Goal: Transaction & Acquisition: Obtain resource

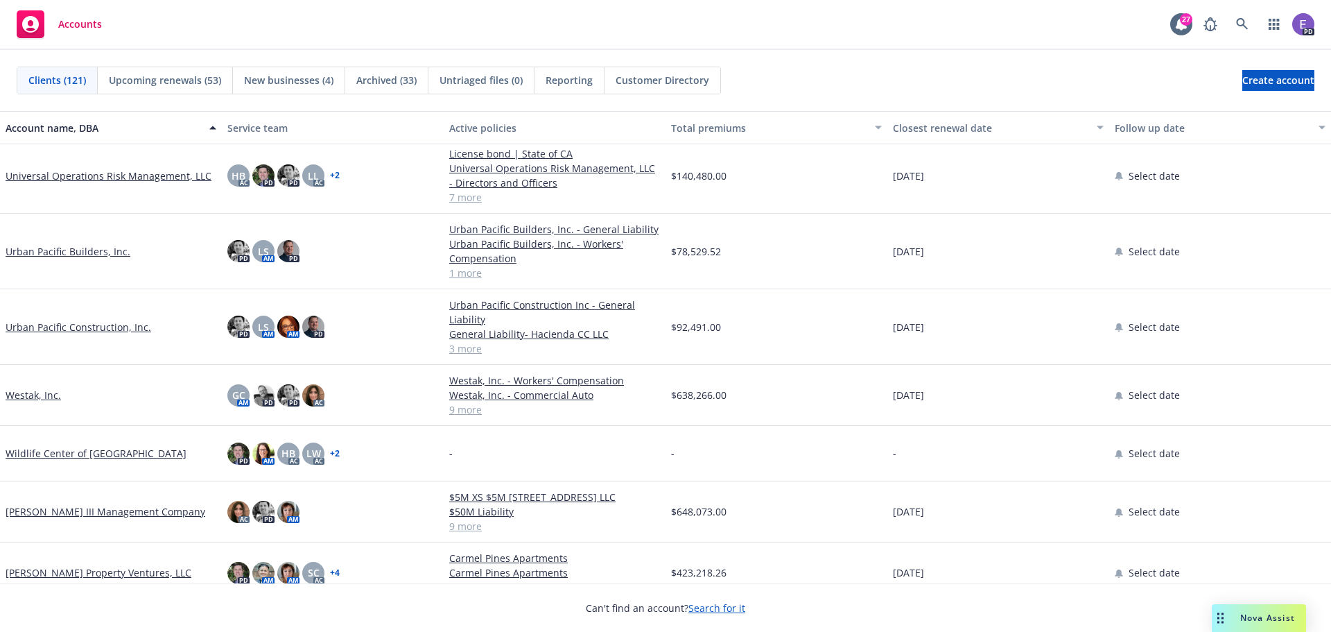
scroll to position [6064, 0]
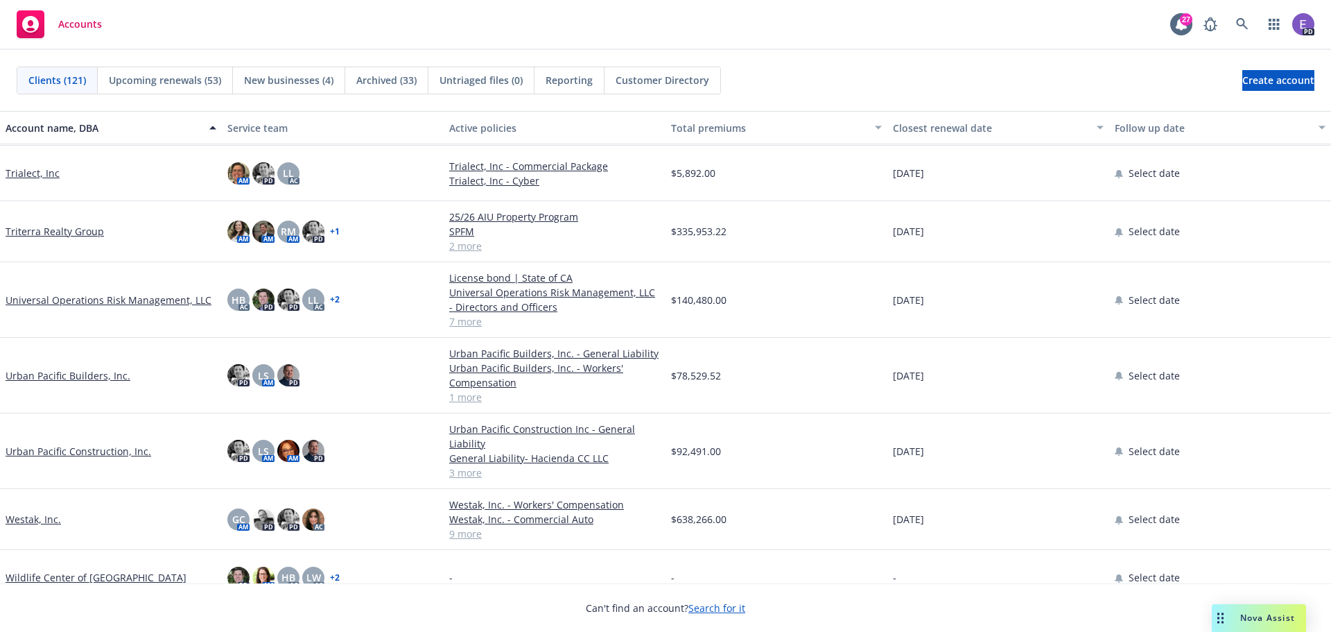
click at [70, 373] on link "Urban Pacific Builders, Inc." at bounding box center [68, 375] width 125 height 15
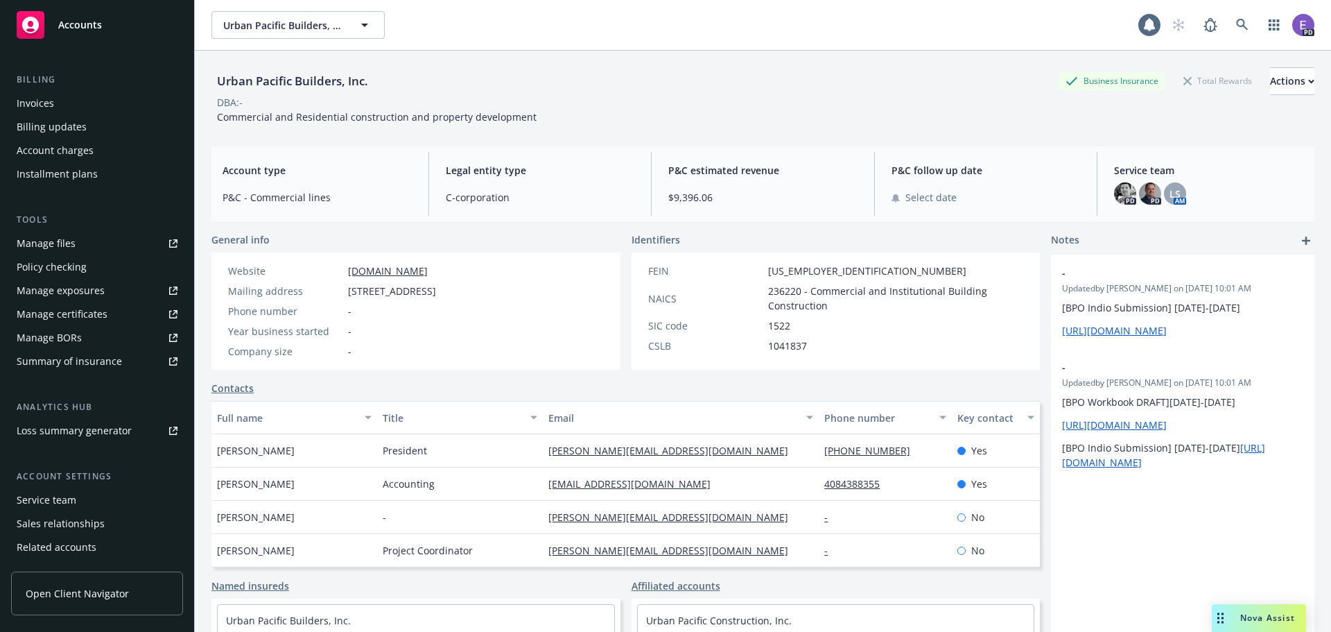
scroll to position [272, 0]
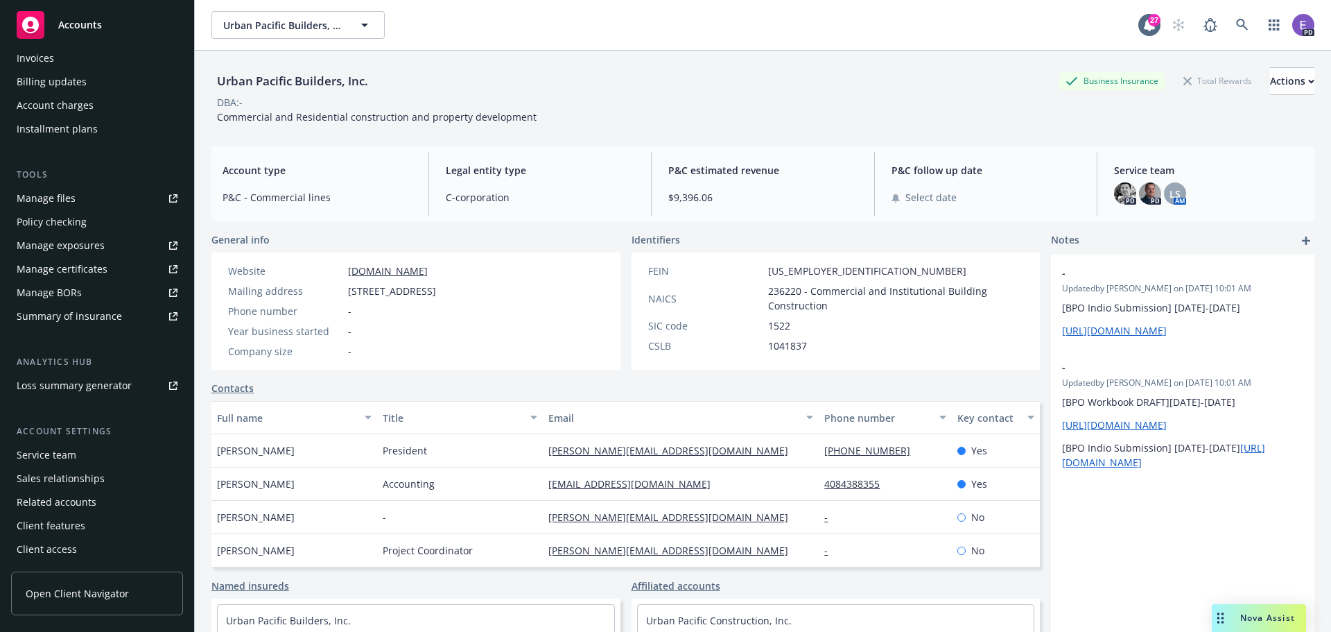
click at [87, 317] on div "Summary of insurance" at bounding box center [69, 316] width 105 height 22
click at [76, 26] on span "Accounts" at bounding box center [80, 24] width 44 height 11
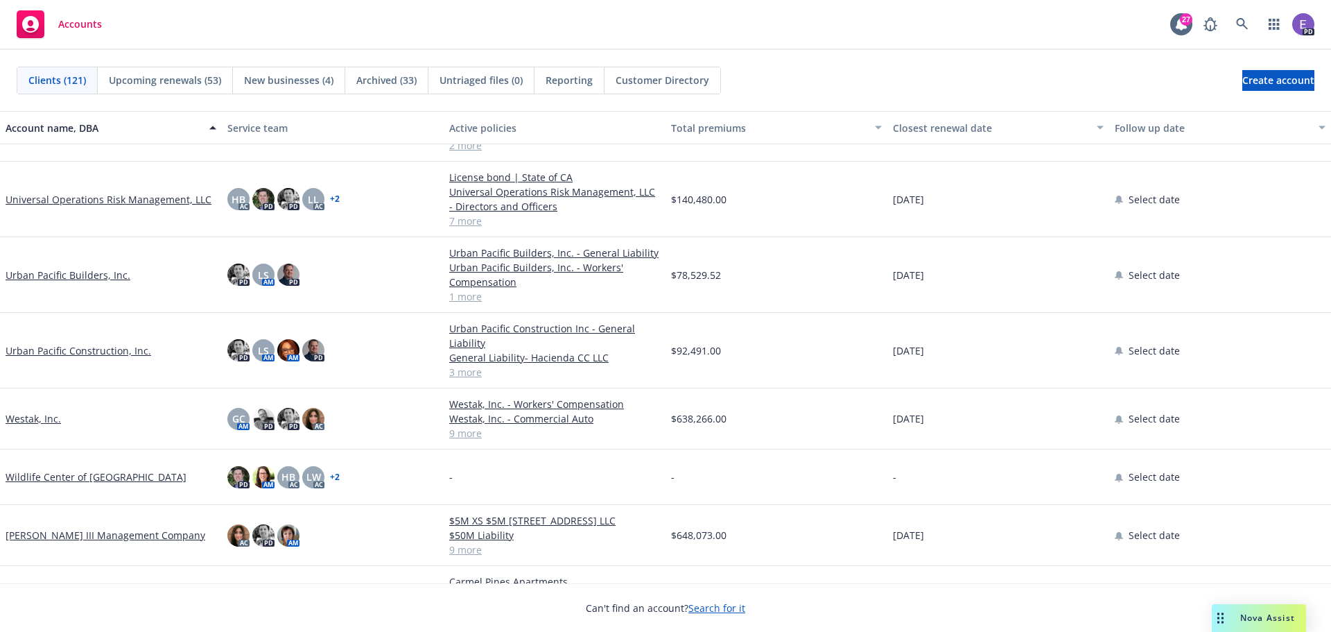
scroll to position [6133, 0]
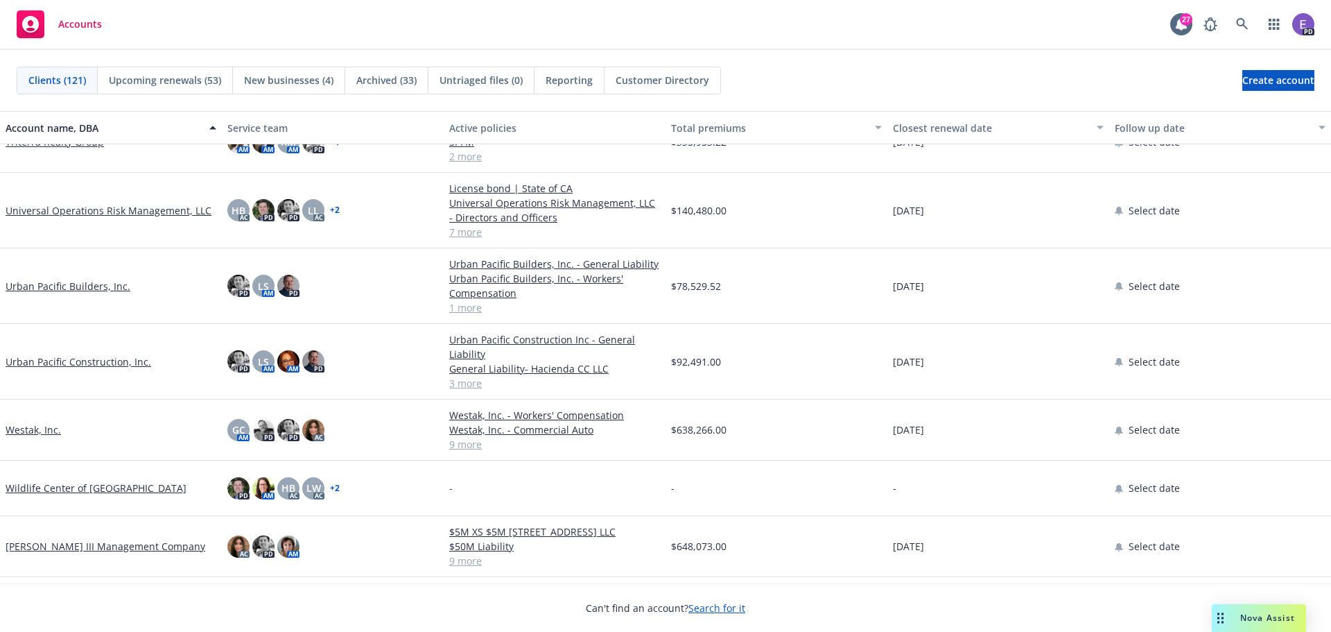
click at [63, 363] on link "Urban Pacific Construction, Inc." at bounding box center [79, 361] width 146 height 15
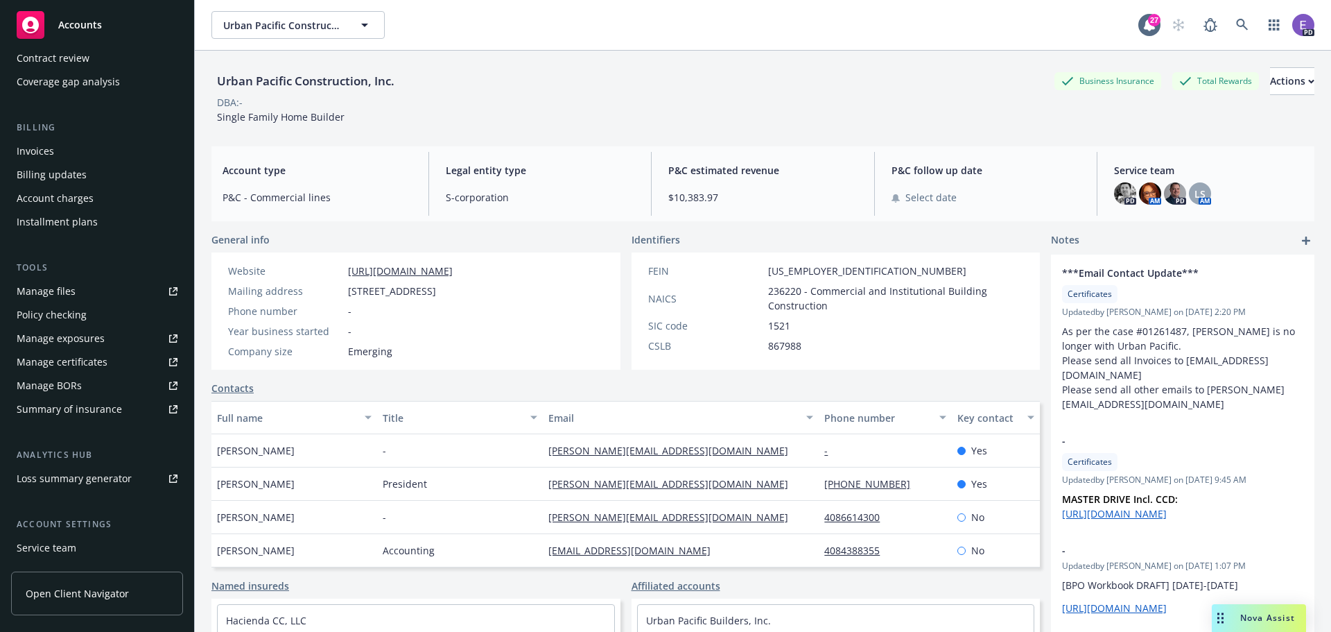
scroll to position [272, 0]
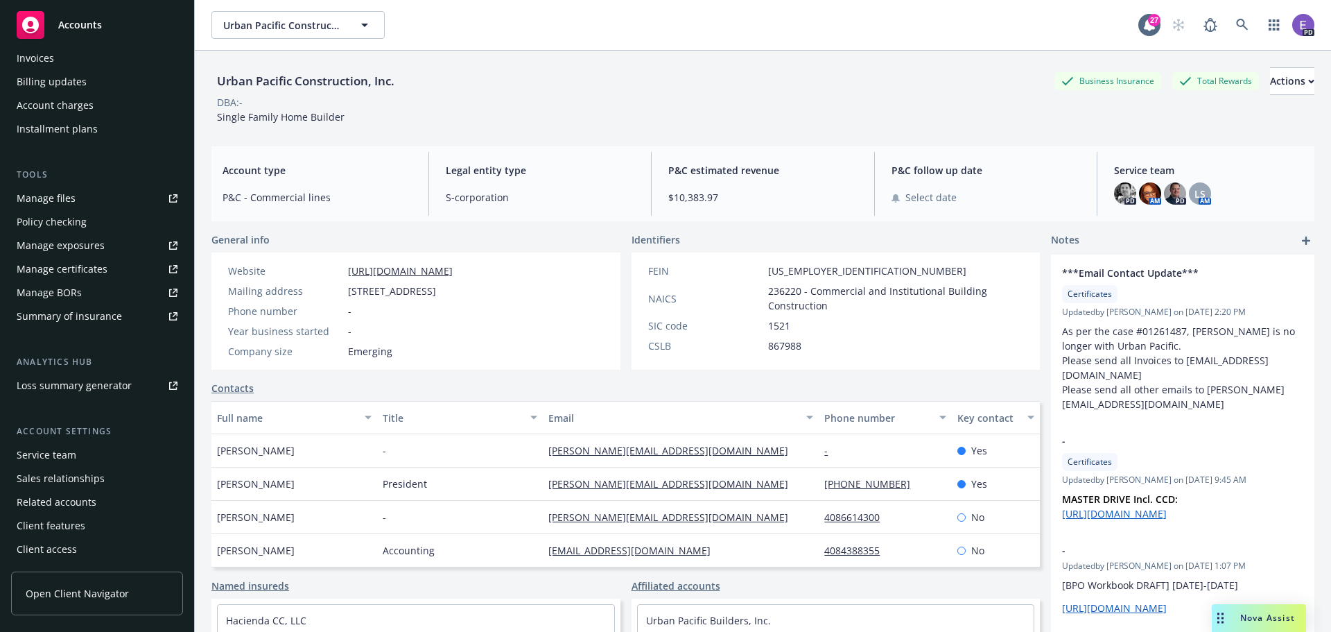
click at [71, 305] on div "Summary of insurance" at bounding box center [69, 316] width 105 height 22
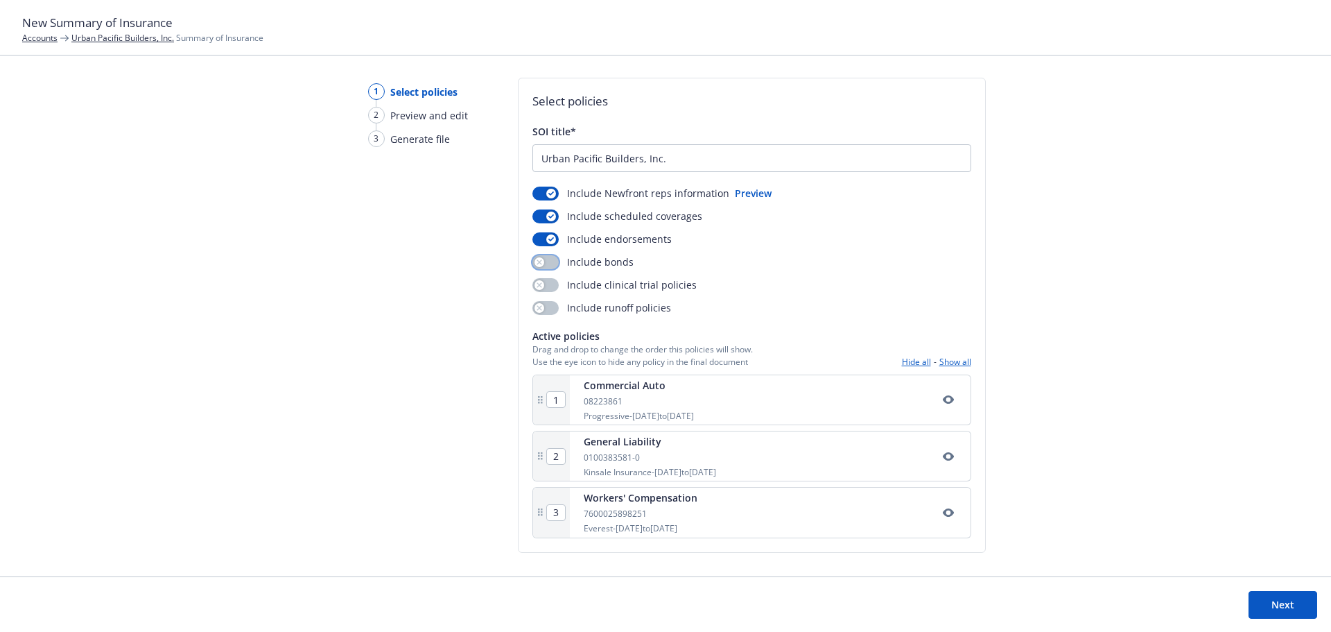
click at [552, 257] on button "button" at bounding box center [545, 262] width 26 height 14
click at [552, 283] on button "button" at bounding box center [545, 285] width 26 height 14
click at [552, 308] on button "button" at bounding box center [545, 308] width 26 height 14
click at [538, 306] on button "button" at bounding box center [545, 308] width 26 height 14
click at [536, 286] on button "button" at bounding box center [545, 285] width 26 height 14
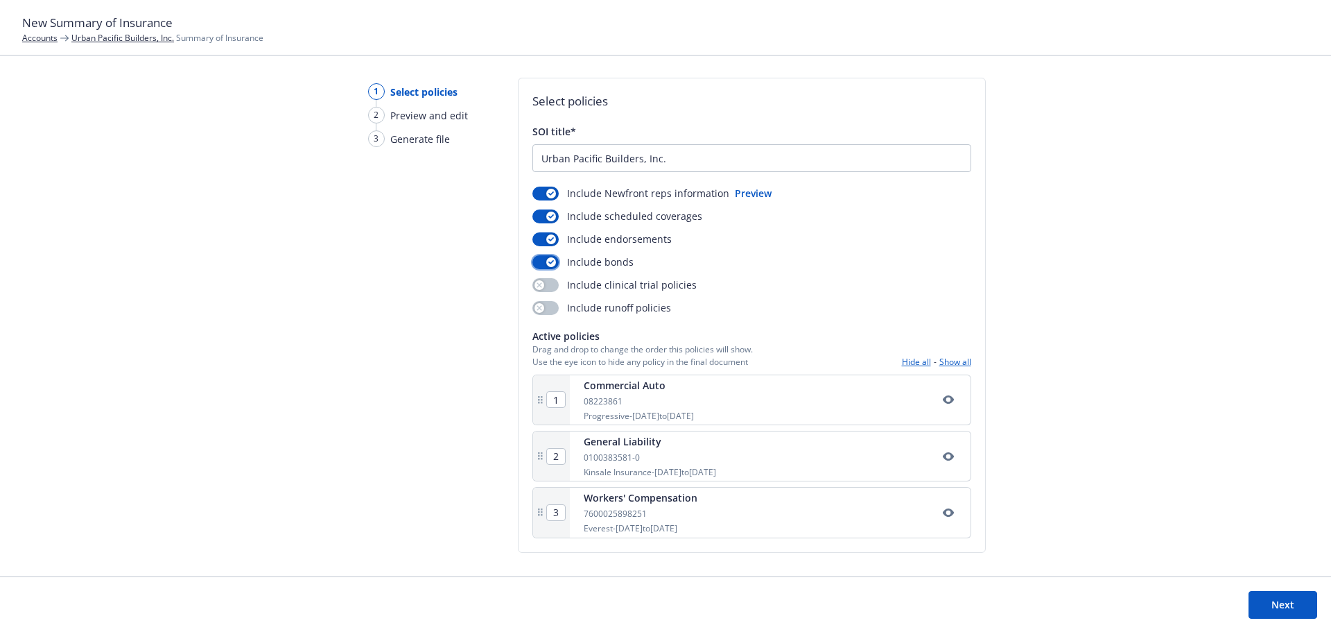
click at [536, 261] on button "button" at bounding box center [545, 262] width 26 height 14
click at [1282, 601] on button "Next" at bounding box center [1282, 605] width 69 height 28
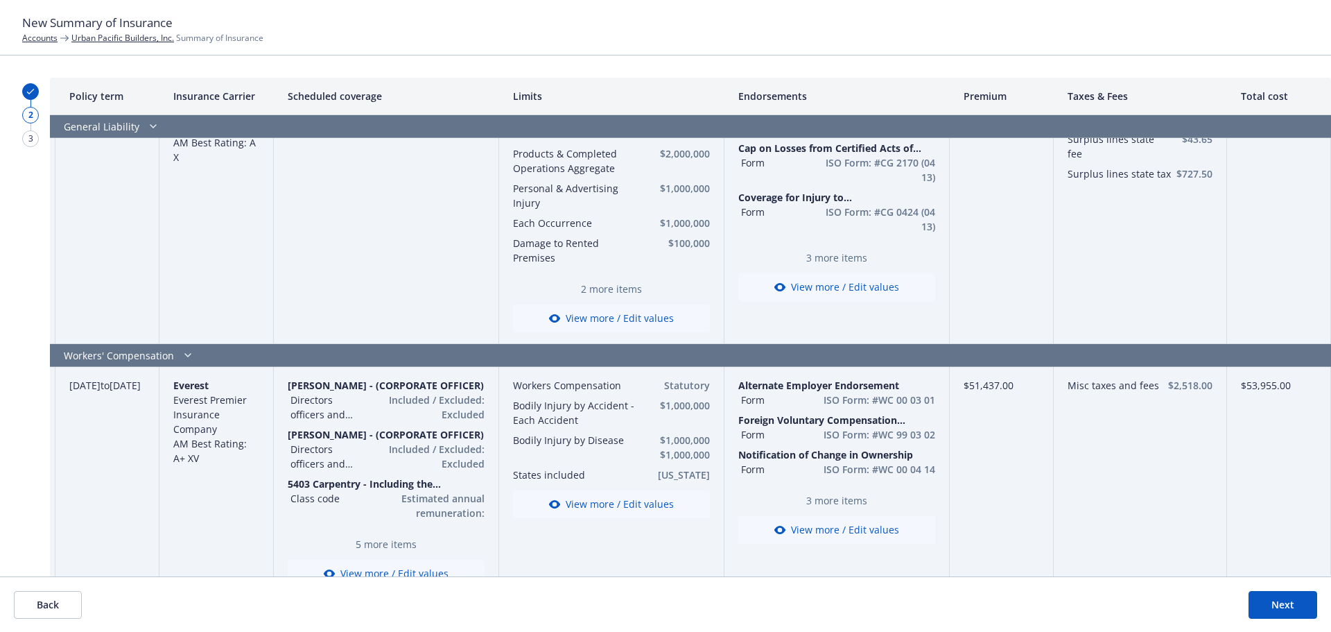
scroll to position [346, 223]
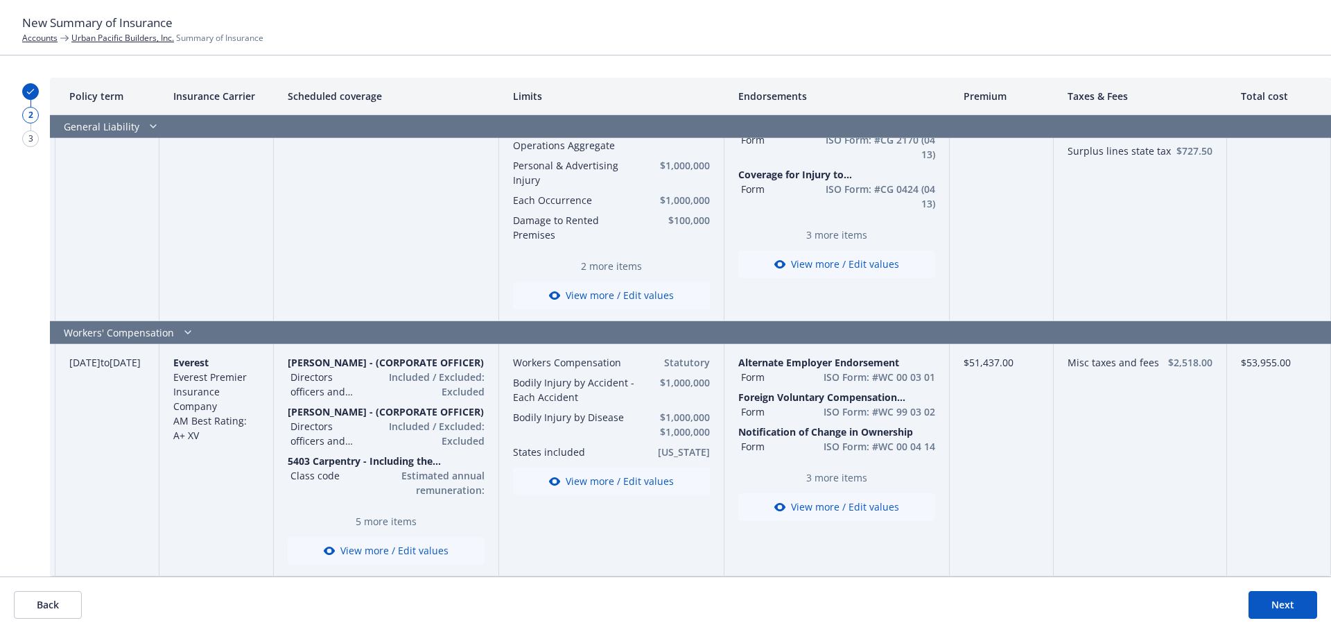
click at [1269, 606] on button "Next" at bounding box center [1282, 605] width 69 height 28
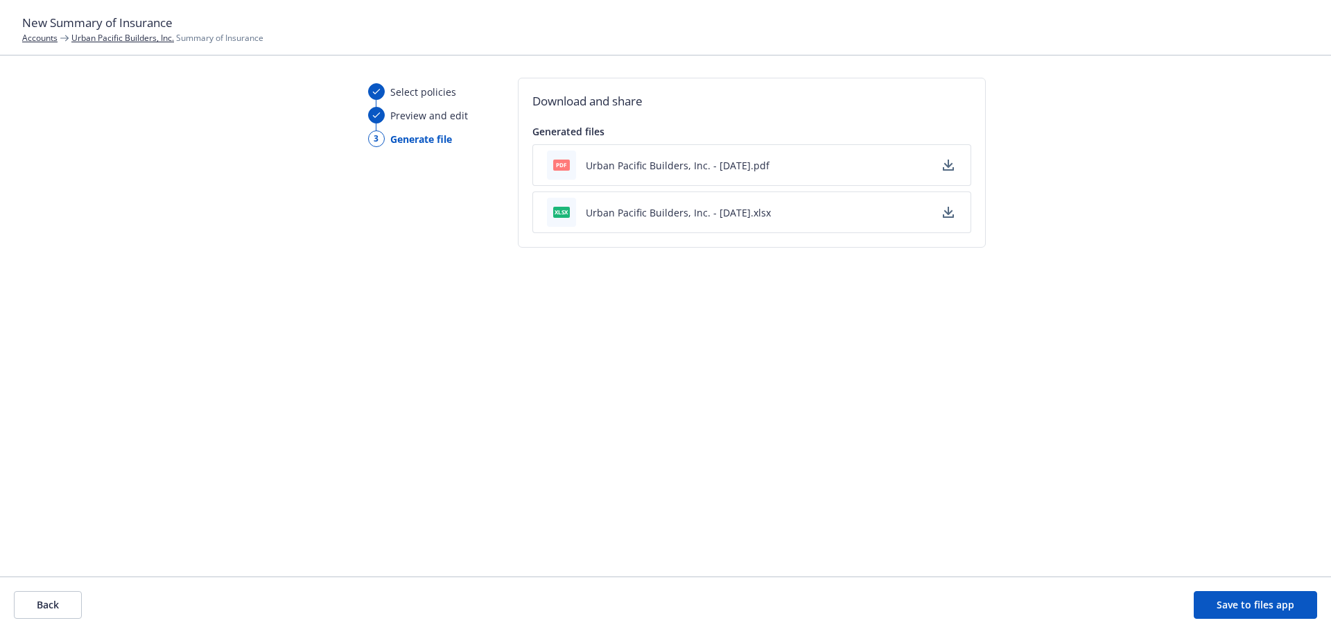
click at [661, 160] on button "Urban Pacific Builders, Inc. - 09/16/2025.pdf" at bounding box center [678, 165] width 184 height 15
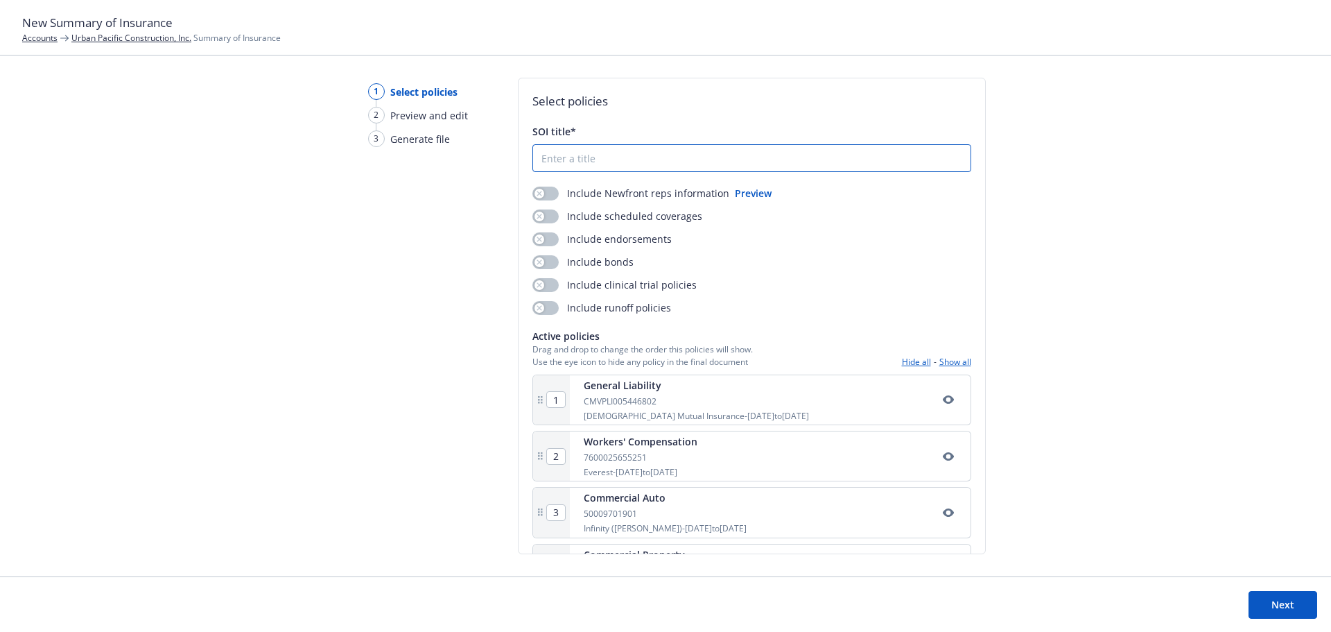
click at [573, 160] on input "SOI title*" at bounding box center [751, 158] width 437 height 26
type input "Urban Pacific Construction Summary"
click at [550, 191] on button "button" at bounding box center [545, 193] width 26 height 14
click at [551, 213] on button "button" at bounding box center [545, 216] width 26 height 14
click at [553, 237] on button "button" at bounding box center [545, 239] width 26 height 14
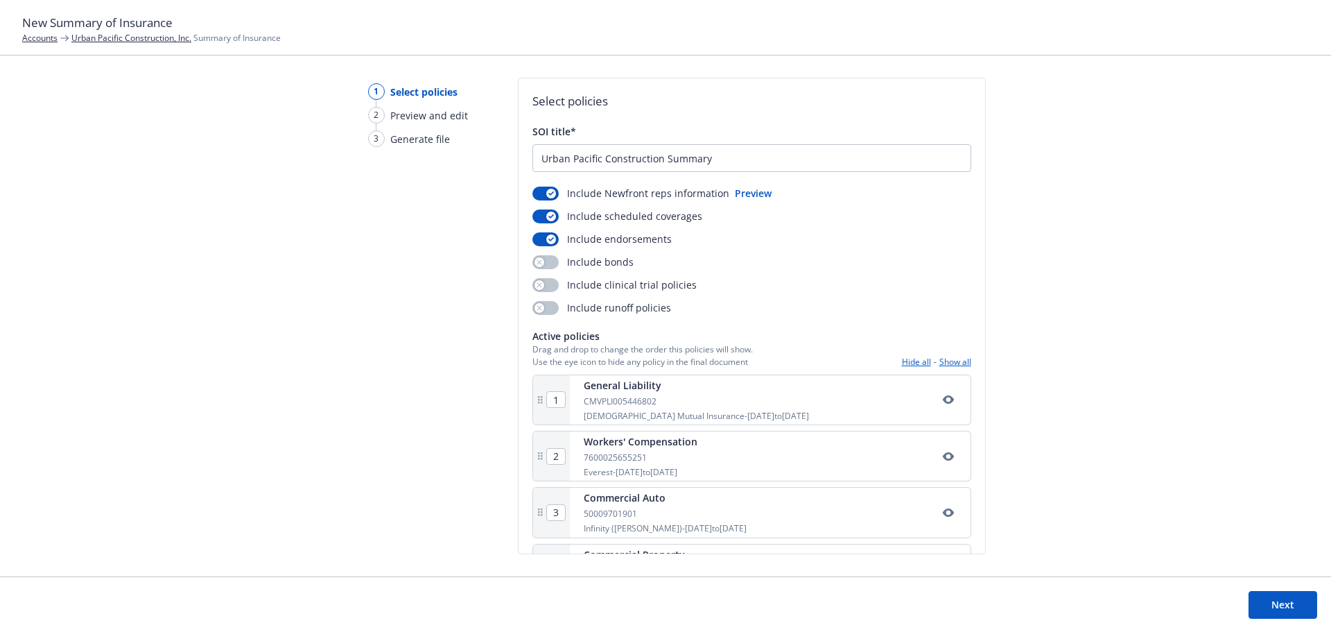
click at [1279, 612] on button "Next" at bounding box center [1282, 605] width 69 height 28
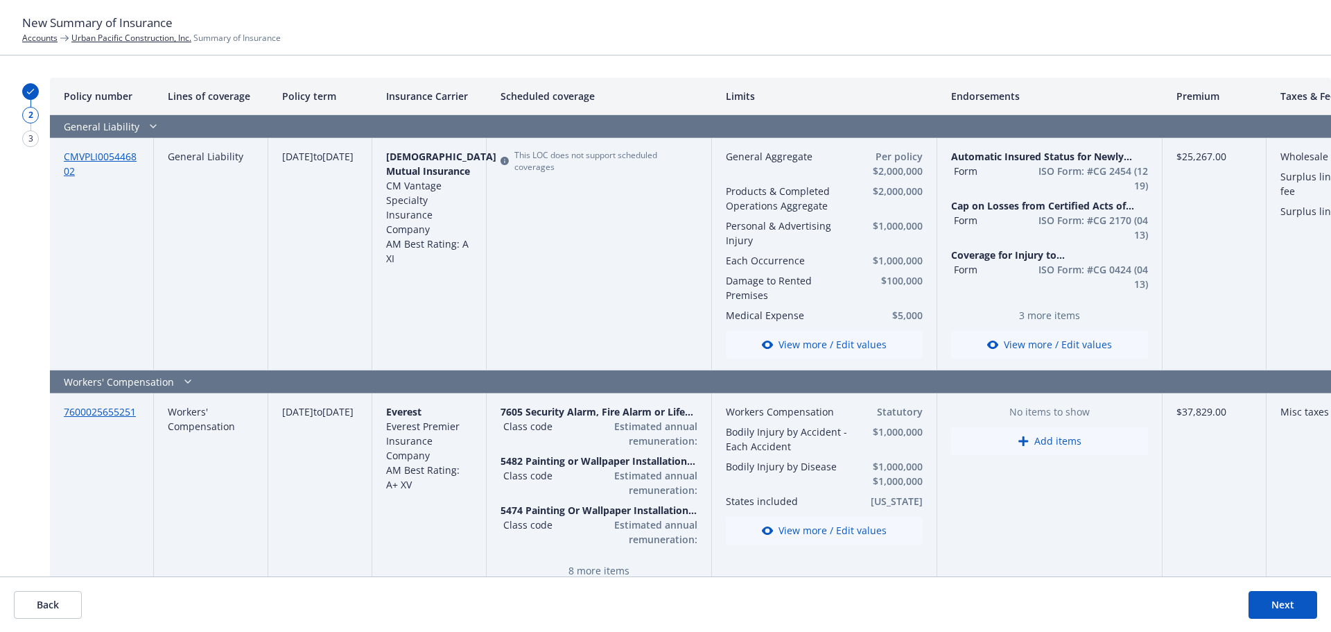
click at [1284, 607] on button "Next" at bounding box center [1282, 605] width 69 height 28
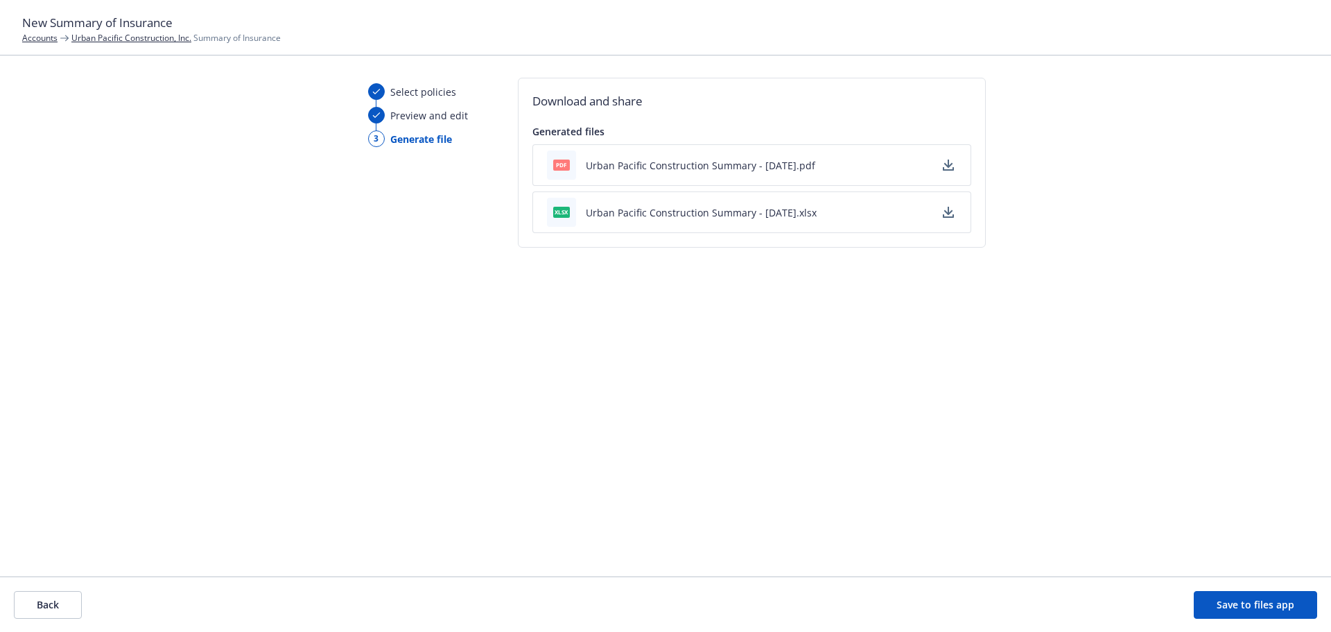
click at [688, 163] on button "Urban Pacific Construction Summary - [DATE].pdf" at bounding box center [700, 165] width 229 height 15
